Goal: Task Accomplishment & Management: Use online tool/utility

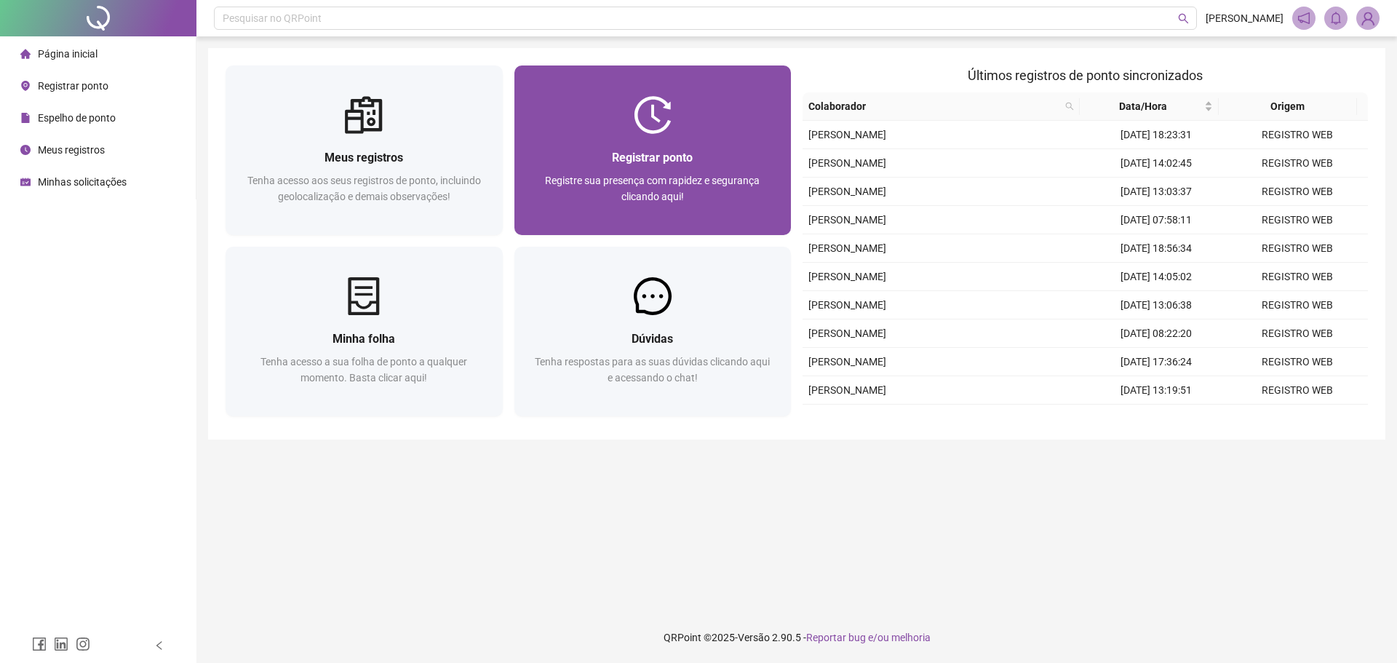
click at [649, 143] on div "Registrar ponto Registre sua presença com rapidez e segurança clicando aqui!" at bounding box center [653, 184] width 277 height 101
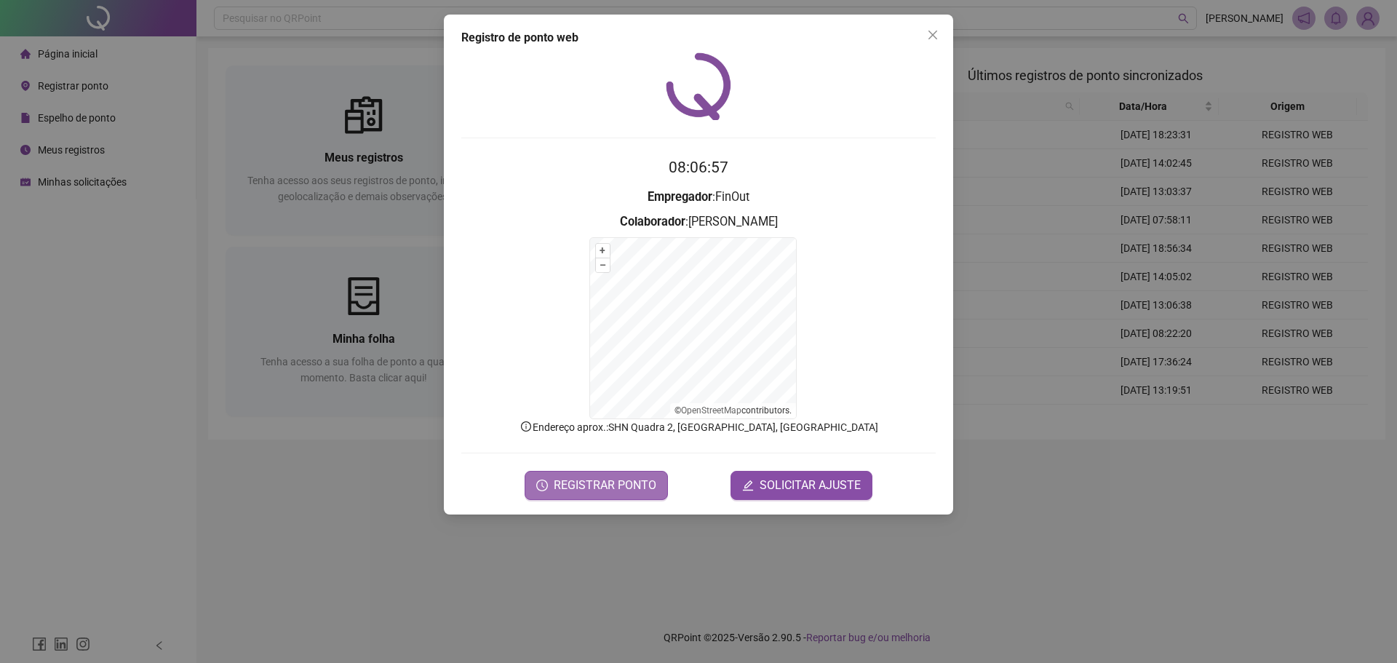
click at [608, 483] on span "REGISTRAR PONTO" at bounding box center [605, 485] width 103 height 17
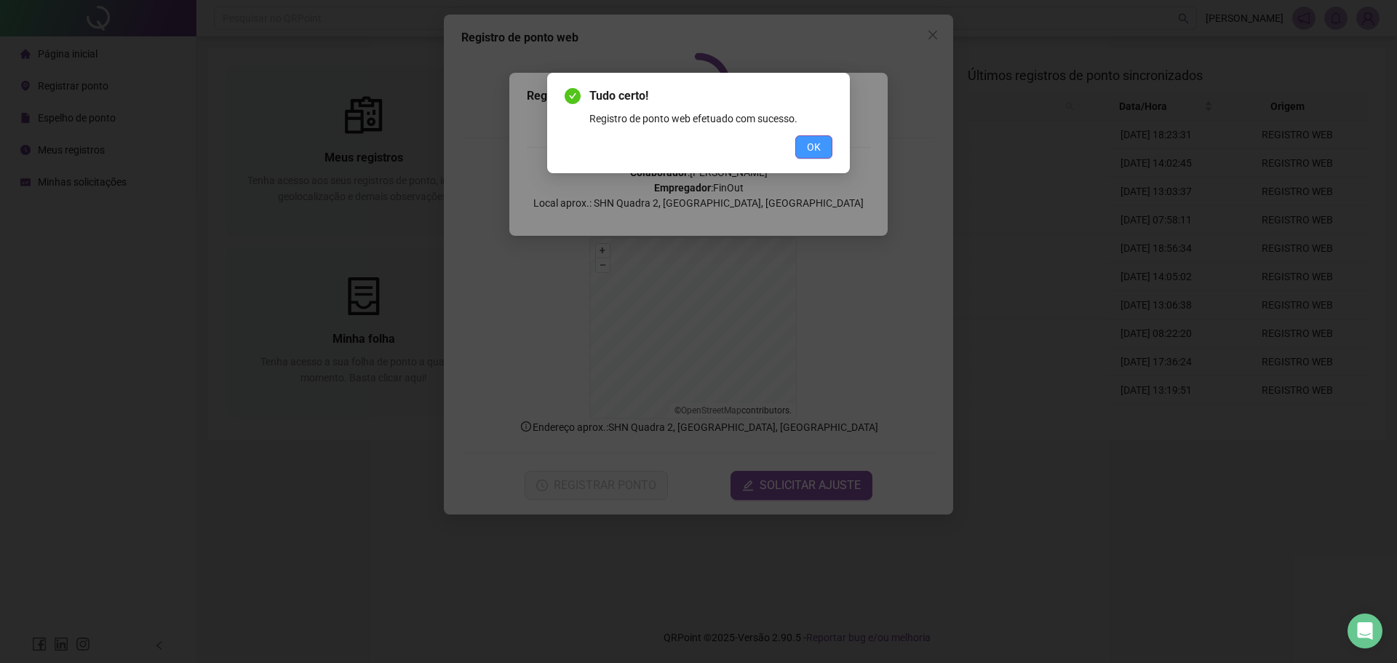
click at [811, 146] on span "OK" at bounding box center [814, 147] width 14 height 16
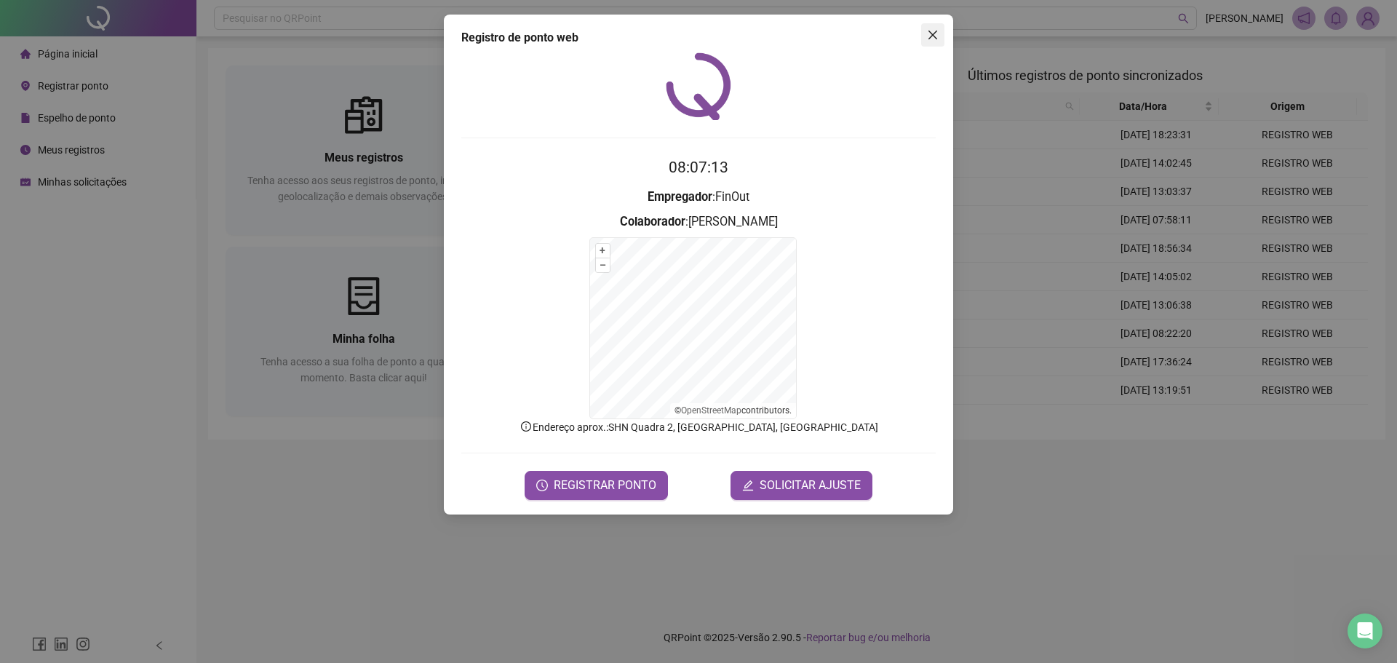
click at [930, 40] on icon "close" at bounding box center [933, 35] width 12 height 12
